Goal: Check status: Check status

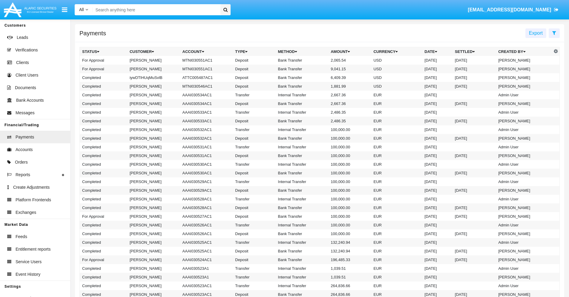
click at [554, 33] on icon at bounding box center [554, 32] width 4 height 5
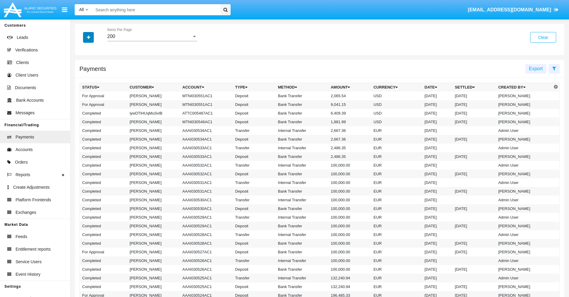
click at [88, 37] on icon "button" at bounding box center [88, 37] width 3 height 4
click at [92, 102] on span "Date" at bounding box center [92, 101] width 10 height 7
click at [82, 104] on input "Date" at bounding box center [82, 104] width 0 height 0
checkbox input "true"
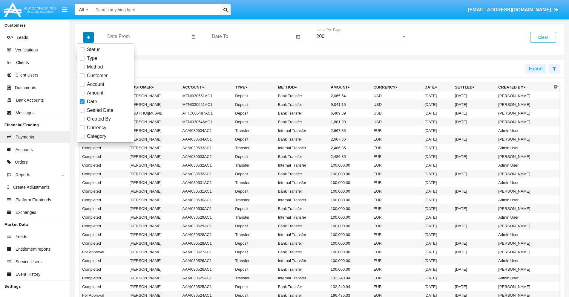
click at [88, 37] on icon "button" at bounding box center [88, 37] width 3 height 4
click at [148, 36] on input "Date From" at bounding box center [148, 36] width 83 height 5
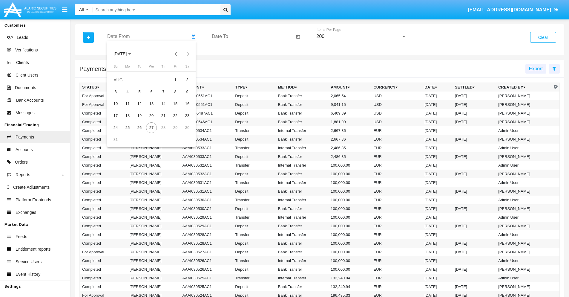
click at [125, 54] on span "[DATE]" at bounding box center [120, 54] width 13 height 5
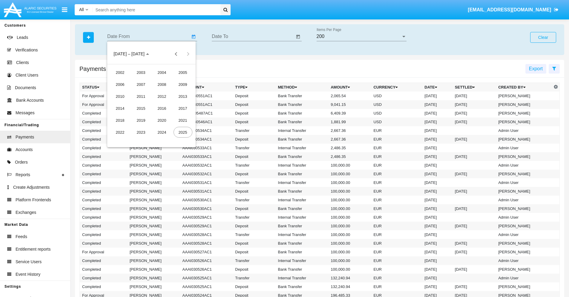
click at [183, 132] on div "2025" at bounding box center [183, 132] width 19 height 11
click at [120, 84] on div "JAN" at bounding box center [120, 84] width 19 height 11
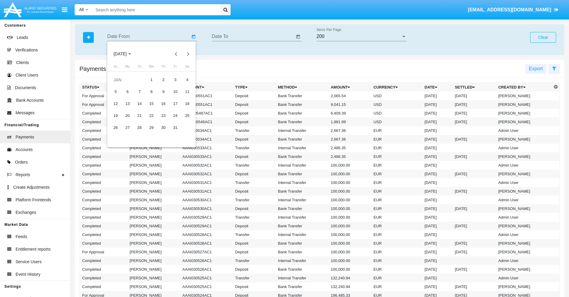
click at [140, 91] on div "7" at bounding box center [139, 91] width 11 height 11
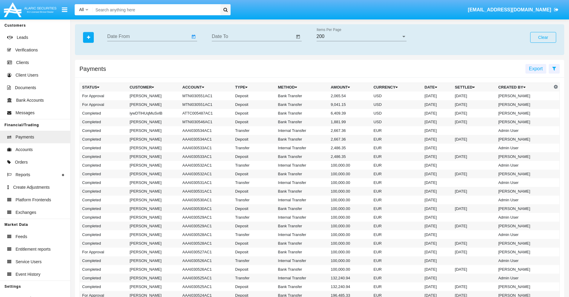
type input "[DATE]"
click at [253, 36] on input "Date To" at bounding box center [253, 36] width 83 height 5
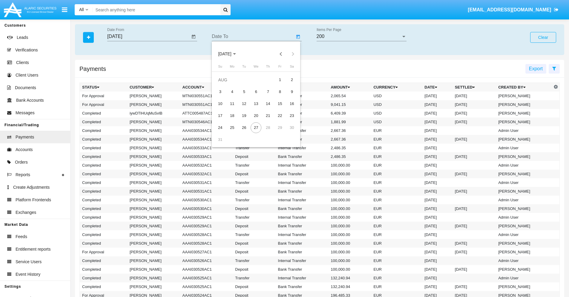
click at [230, 54] on span "[DATE]" at bounding box center [224, 54] width 13 height 5
click at [287, 132] on div "2025" at bounding box center [287, 132] width 19 height 11
click at [225, 84] on div "JAN" at bounding box center [224, 84] width 19 height 11
click at [244, 91] on div "7" at bounding box center [244, 91] width 11 height 11
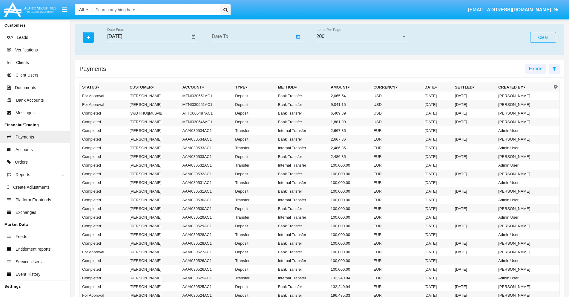
type input "[DATE]"
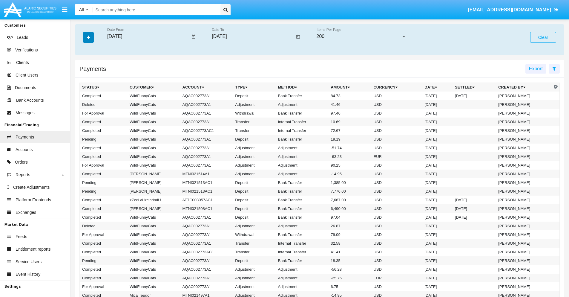
click at [88, 37] on icon "button" at bounding box center [88, 37] width 3 height 4
